Goal: Information Seeking & Learning: Learn about a topic

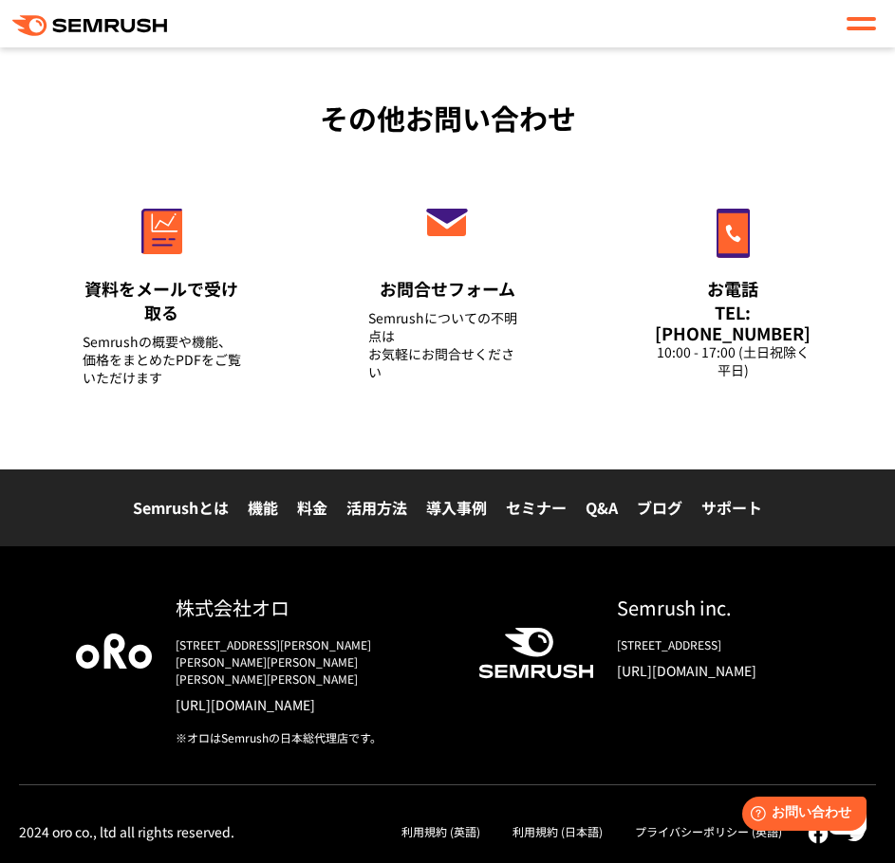
scroll to position [7827, 0]
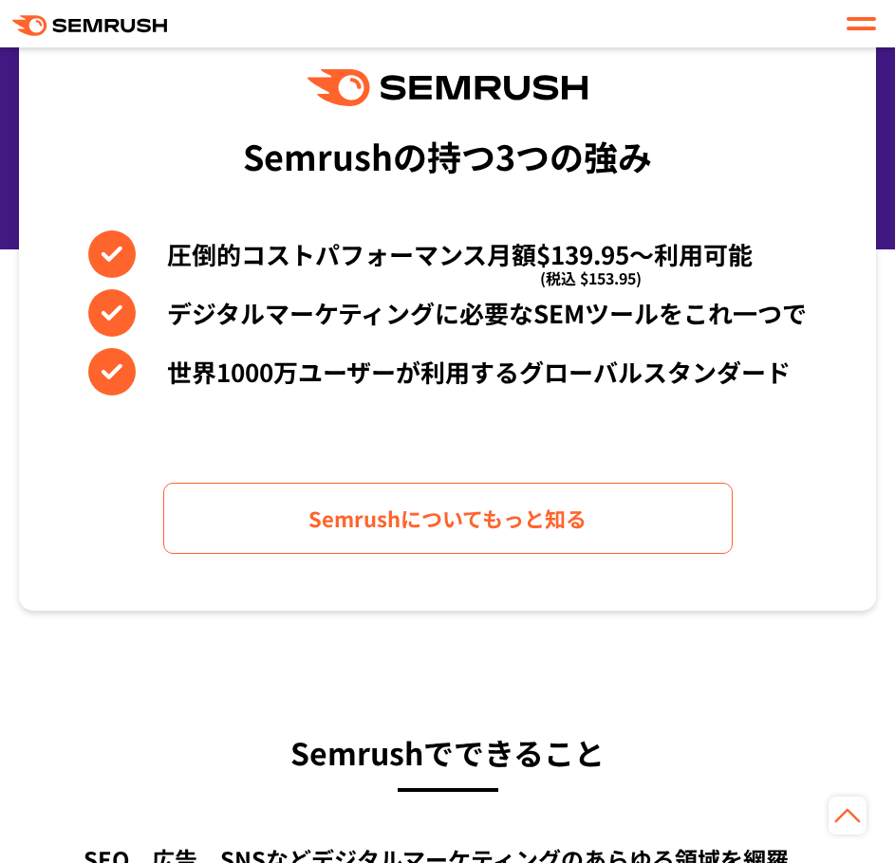
scroll to position [1138, 0]
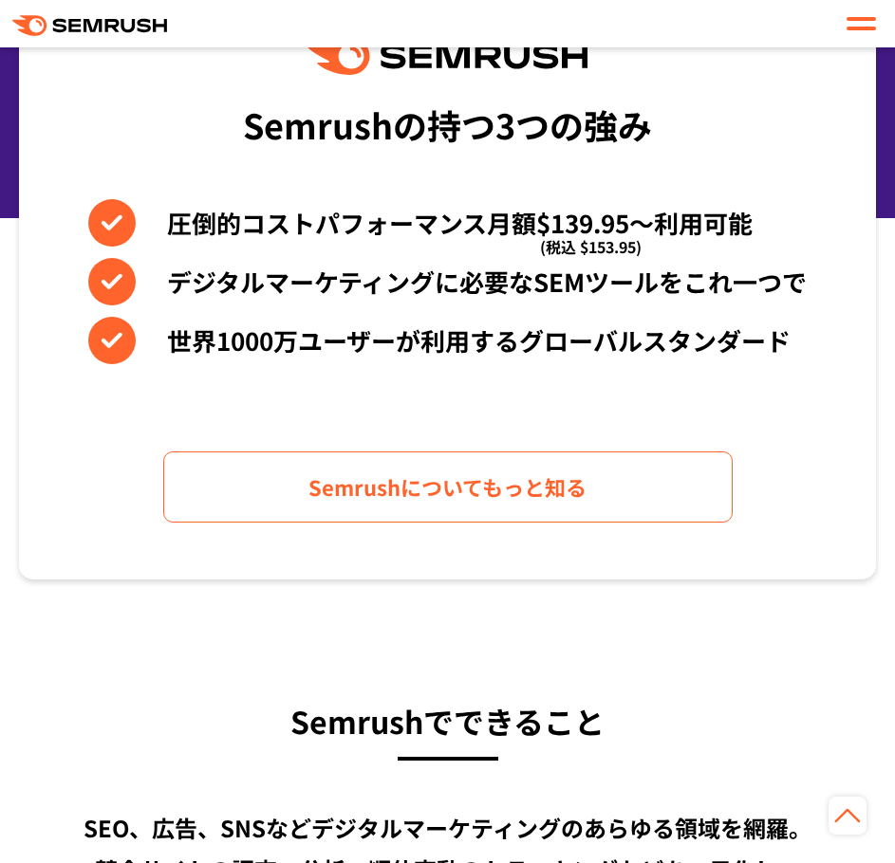
click at [860, 23] on div at bounding box center [860, 23] width 29 height 23
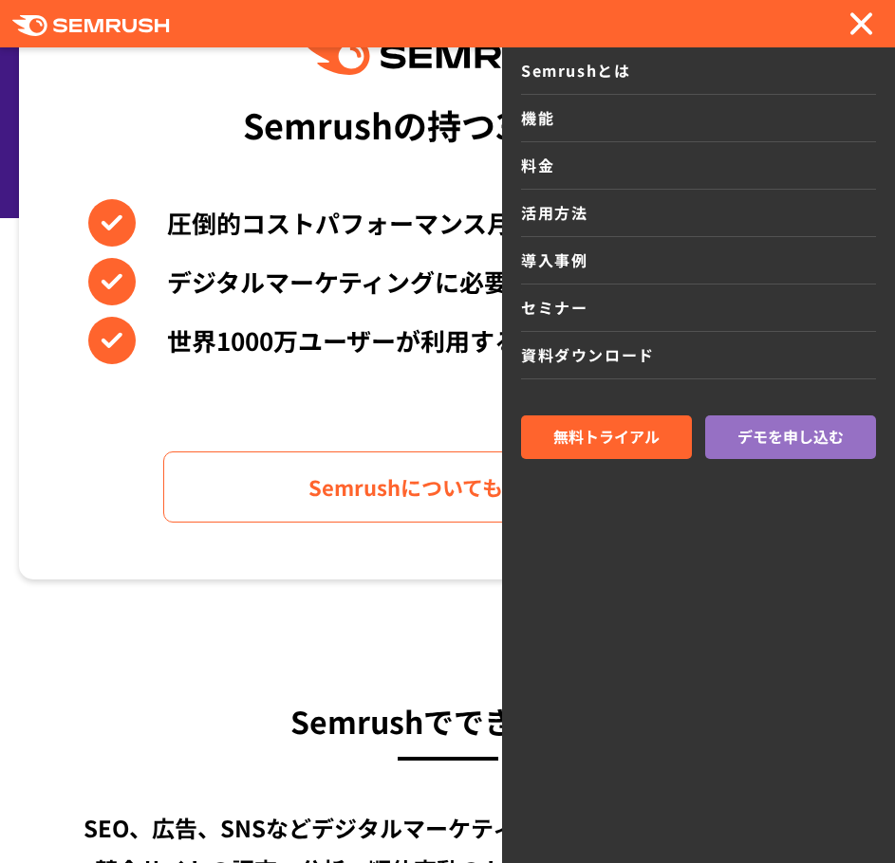
click at [545, 154] on link "料金" at bounding box center [698, 165] width 355 height 47
